Goal: Information Seeking & Learning: Check status

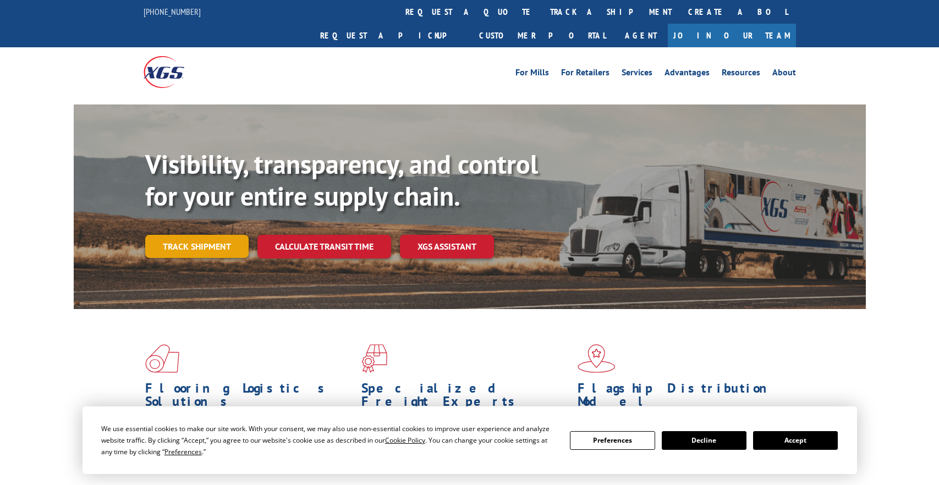
click at [166, 235] on link "Track shipment" at bounding box center [196, 246] width 103 height 23
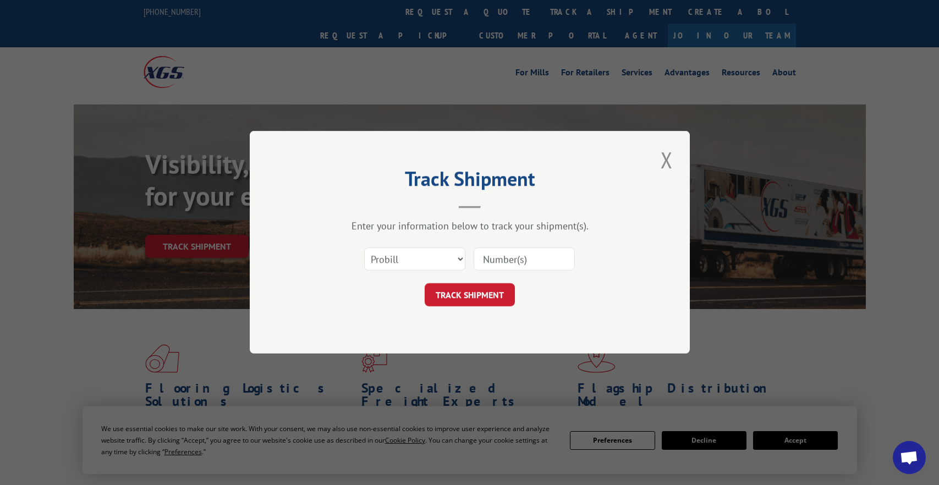
click at [504, 265] on input at bounding box center [524, 259] width 101 height 23
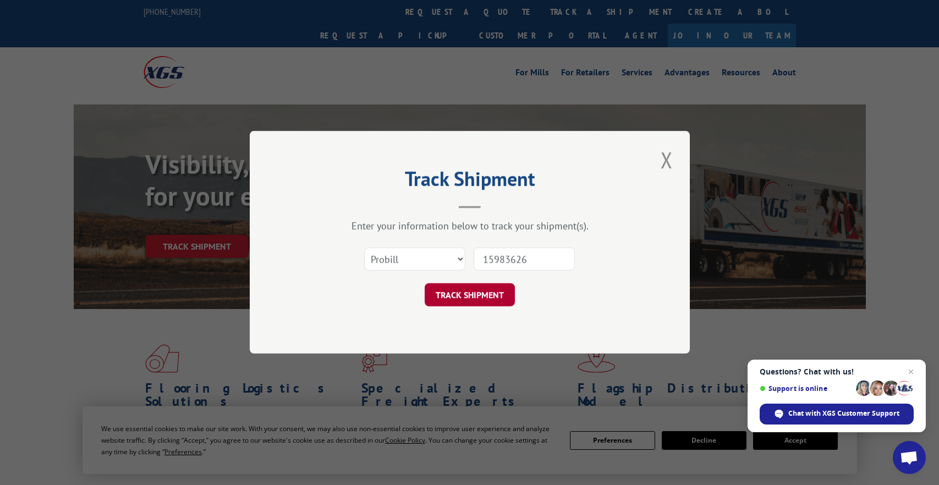
type input "15983626"
click at [456, 294] on button "TRACK SHIPMENT" at bounding box center [470, 295] width 90 height 23
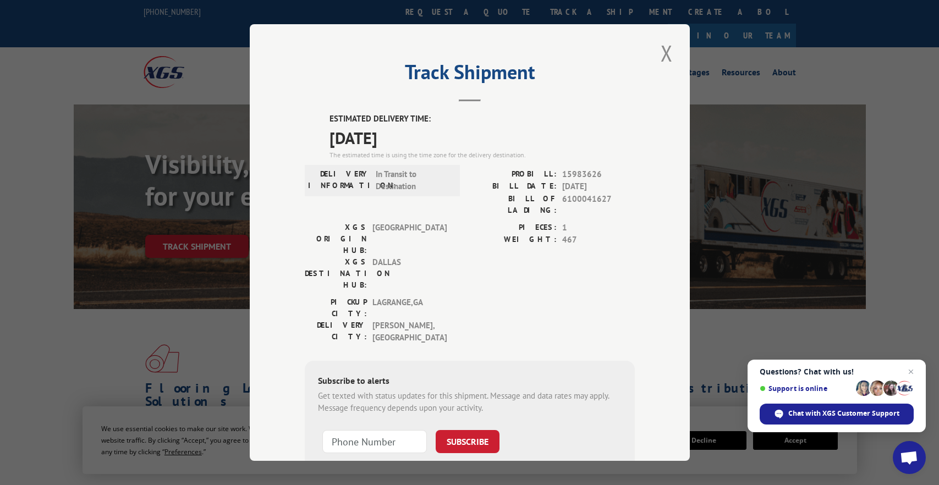
drag, startPoint x: 657, startPoint y: 60, endPoint x: 642, endPoint y: 62, distance: 15.5
click at [658, 60] on button "Close modal" at bounding box center [667, 53] width 19 height 30
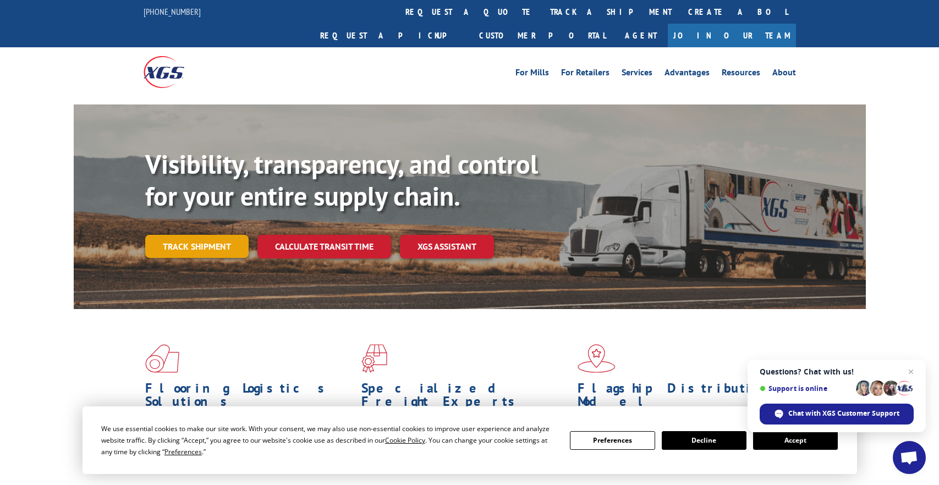
click at [200, 235] on link "Track shipment" at bounding box center [196, 246] width 103 height 23
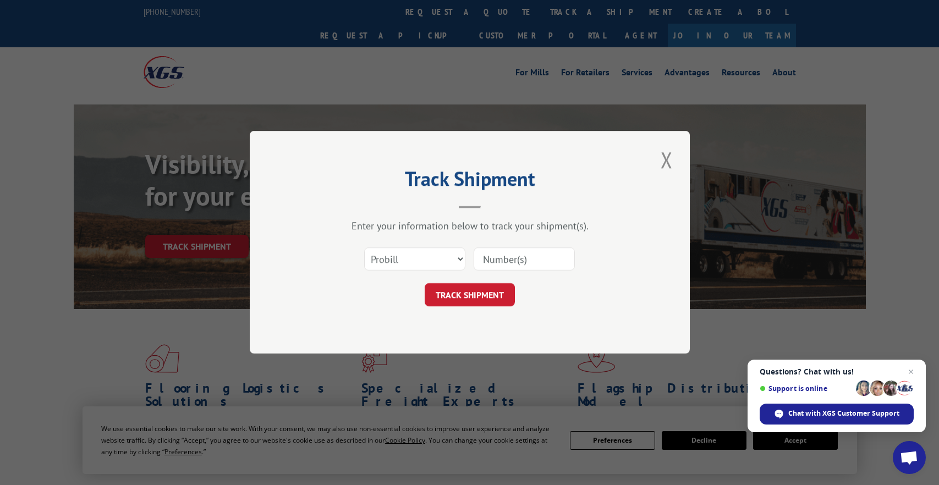
click at [509, 255] on input at bounding box center [524, 259] width 101 height 23
type input "15983176"
click at [441, 293] on button "TRACK SHIPMENT" at bounding box center [470, 295] width 90 height 23
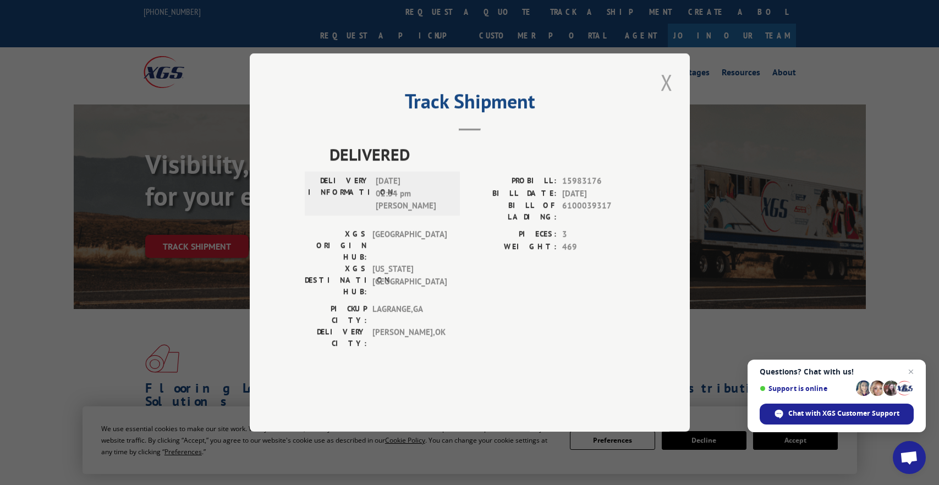
click at [671, 97] on button "Close modal" at bounding box center [667, 82] width 19 height 30
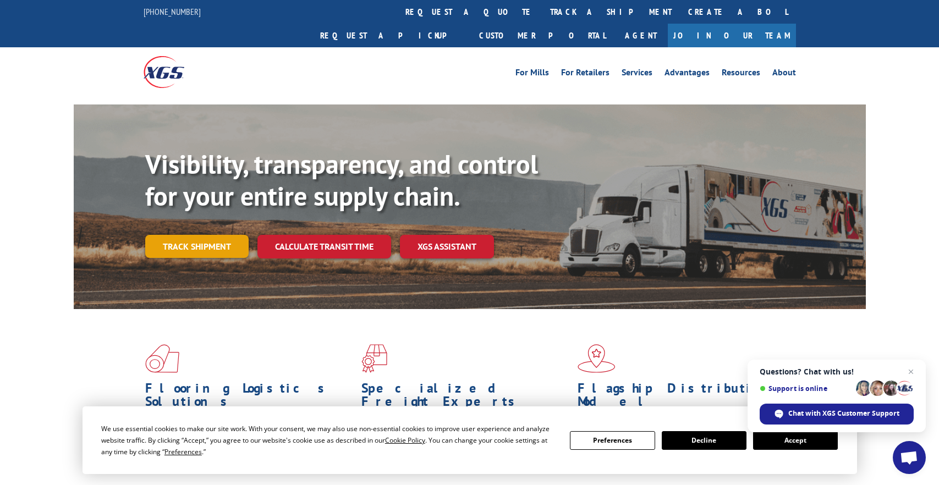
click at [211, 235] on link "Track shipment" at bounding box center [196, 246] width 103 height 23
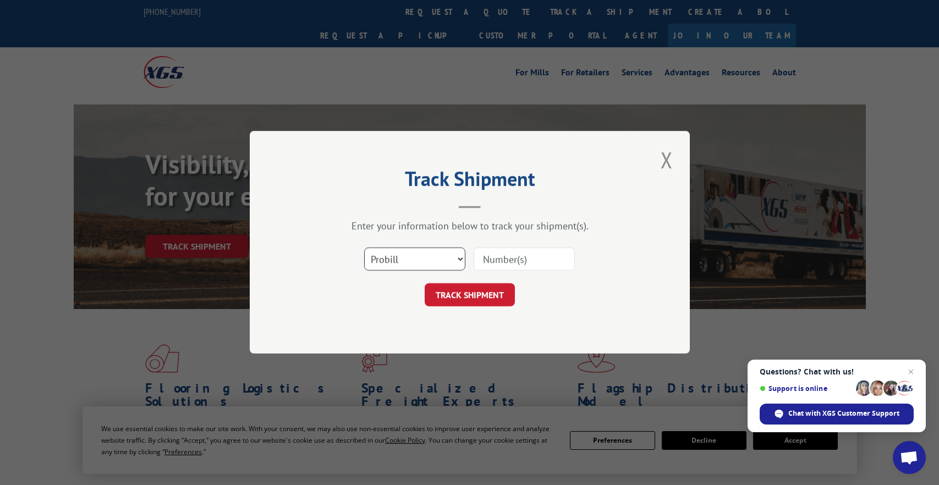
drag, startPoint x: 457, startPoint y: 261, endPoint x: 454, endPoint y: 251, distance: 10.3
click at [457, 261] on select "Select category... Probill BOL PO" at bounding box center [414, 259] width 101 height 23
select select "bol"
click at [364, 248] on select "Select category... Probill BOL PO" at bounding box center [414, 259] width 101 height 23
click at [496, 261] on input at bounding box center [524, 259] width 101 height 23
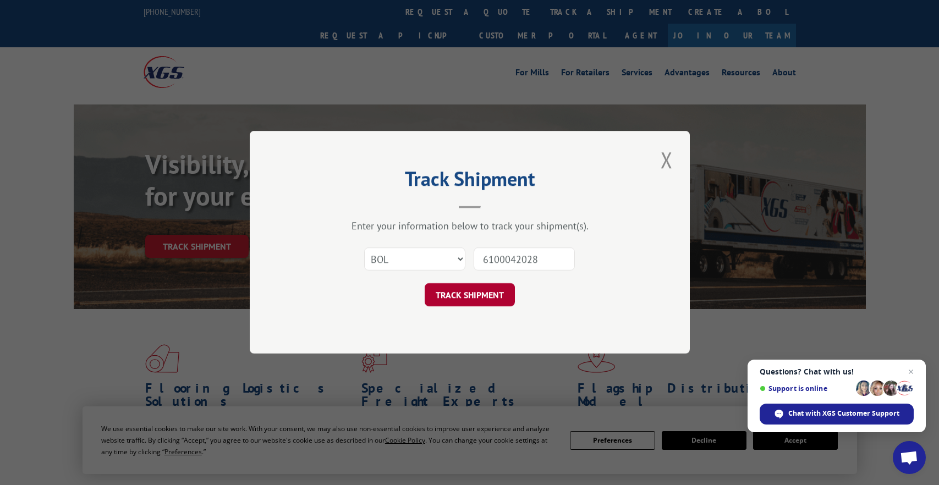
type input "6100042028"
click at [480, 291] on button "TRACK SHIPMENT" at bounding box center [470, 295] width 90 height 23
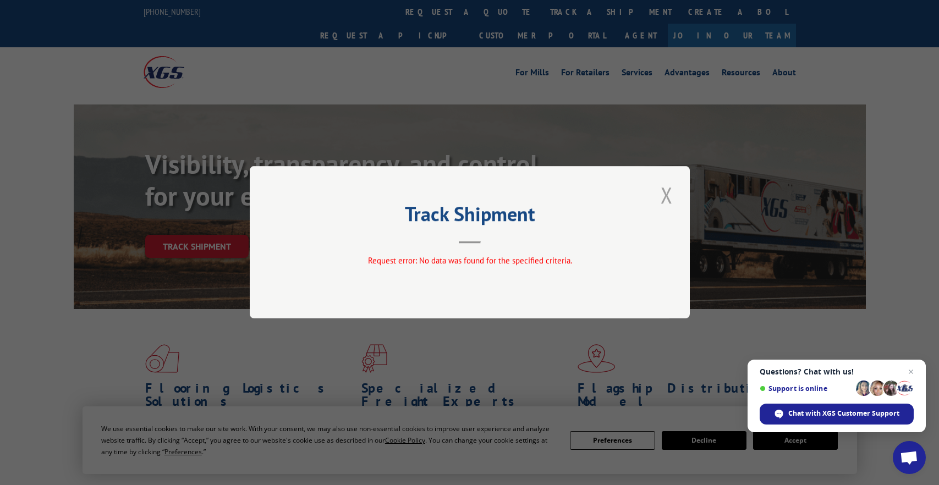
click at [672, 198] on button "Close modal" at bounding box center [667, 195] width 19 height 30
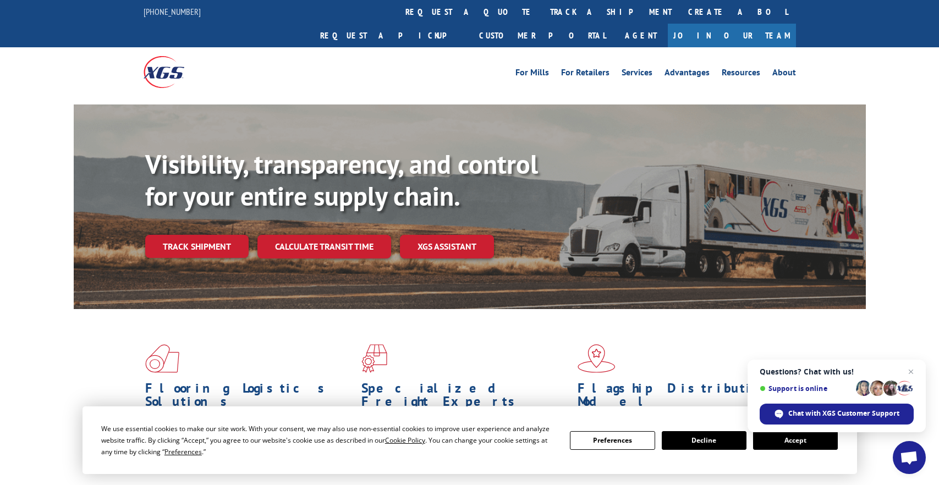
click at [788, 445] on button "Accept" at bounding box center [795, 440] width 85 height 19
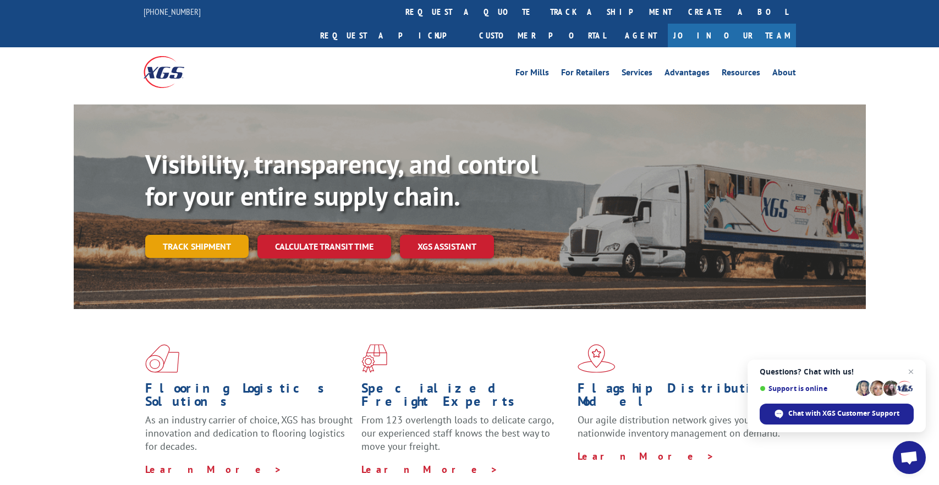
click at [213, 235] on link "Track shipment" at bounding box center [196, 246] width 103 height 23
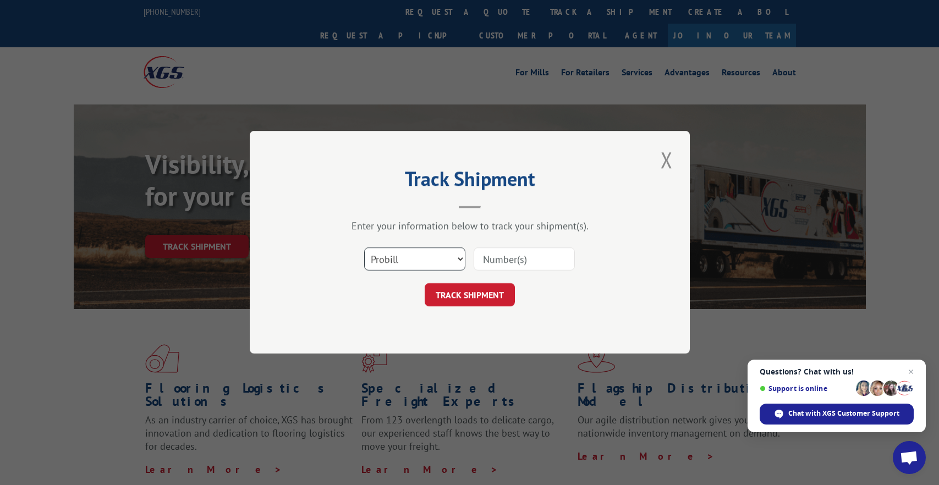
click at [462, 260] on select "Select category... Probill BOL PO" at bounding box center [414, 259] width 101 height 23
click at [516, 261] on input at bounding box center [524, 259] width 101 height 23
type input "15983176"
click at [507, 304] on button "TRACK SHIPMENT" at bounding box center [470, 295] width 90 height 23
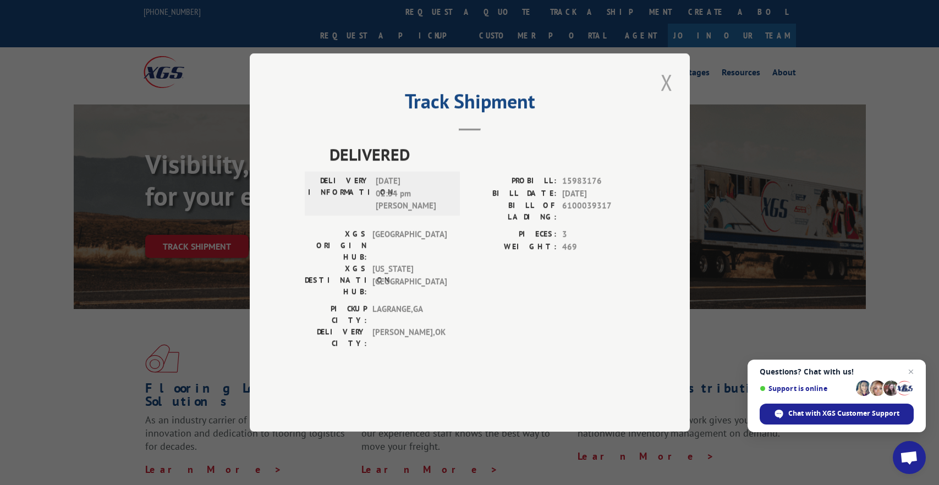
click at [672, 97] on button "Close modal" at bounding box center [667, 82] width 19 height 30
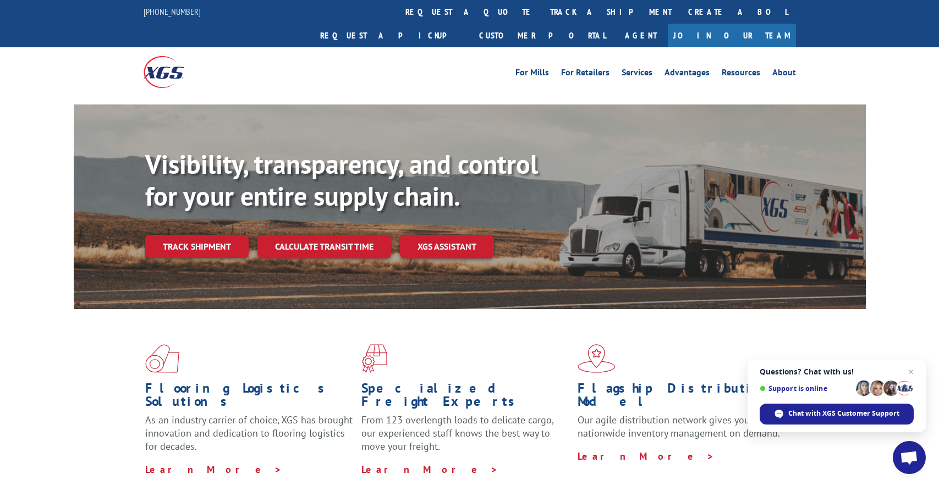
click at [212, 235] on link "Track shipment" at bounding box center [196, 246] width 103 height 23
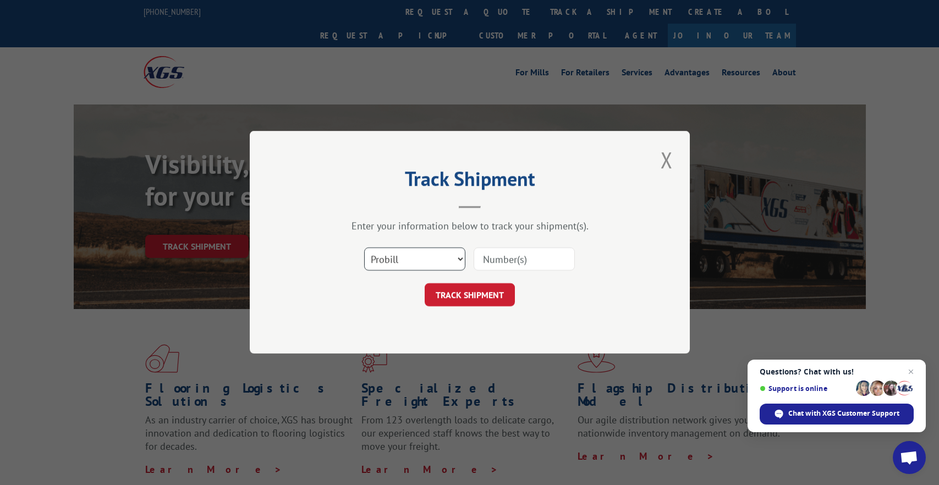
drag, startPoint x: 459, startPoint y: 259, endPoint x: 452, endPoint y: 251, distance: 10.9
click at [459, 260] on select "Select category... Probill BOL PO" at bounding box center [414, 259] width 101 height 23
select select "bol"
click at [364, 248] on select "Select category... Probill BOL PO" at bounding box center [414, 259] width 101 height 23
click at [498, 260] on input at bounding box center [524, 259] width 101 height 23
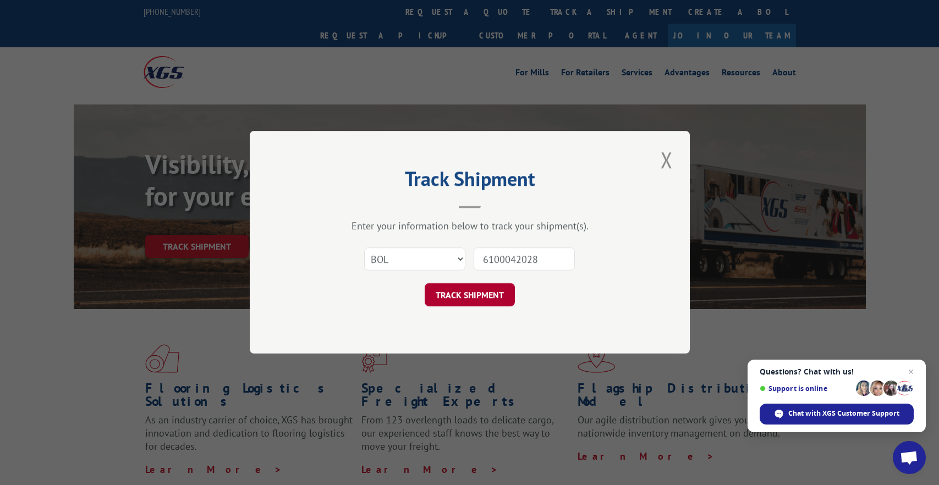
type input "6100042028"
click at [491, 291] on button "TRACK SHIPMENT" at bounding box center [470, 295] width 90 height 23
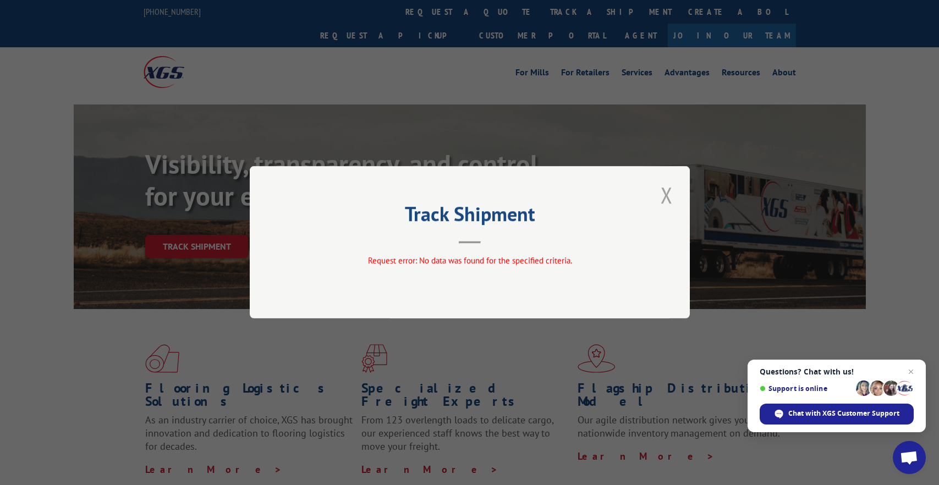
click at [672, 202] on button "Close modal" at bounding box center [667, 195] width 19 height 30
